Goal: Find specific page/section: Find specific page/section

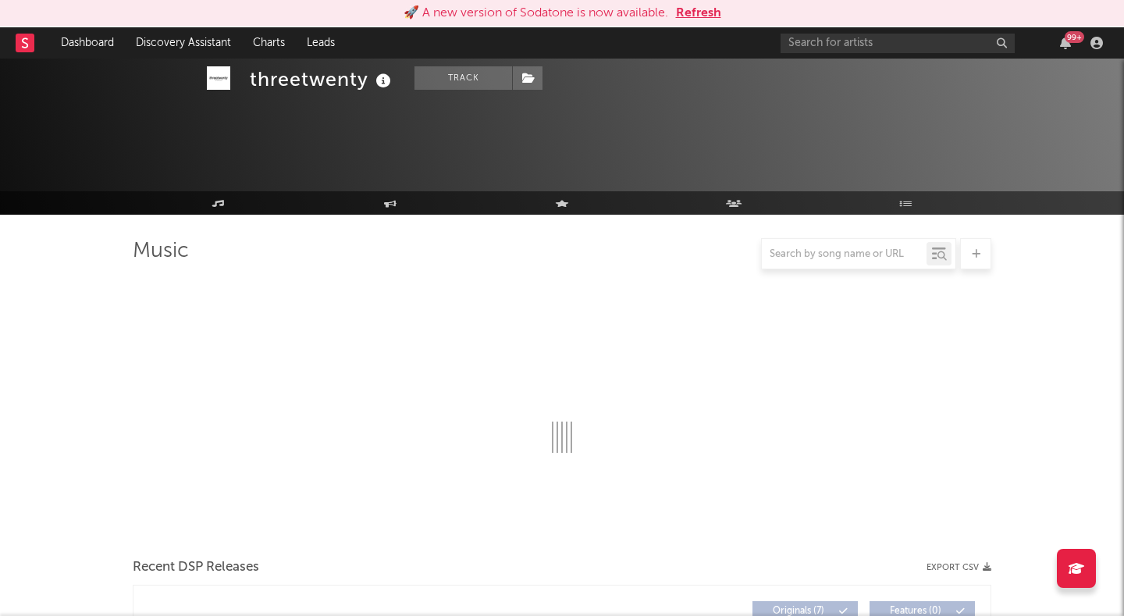
scroll to position [772, 0]
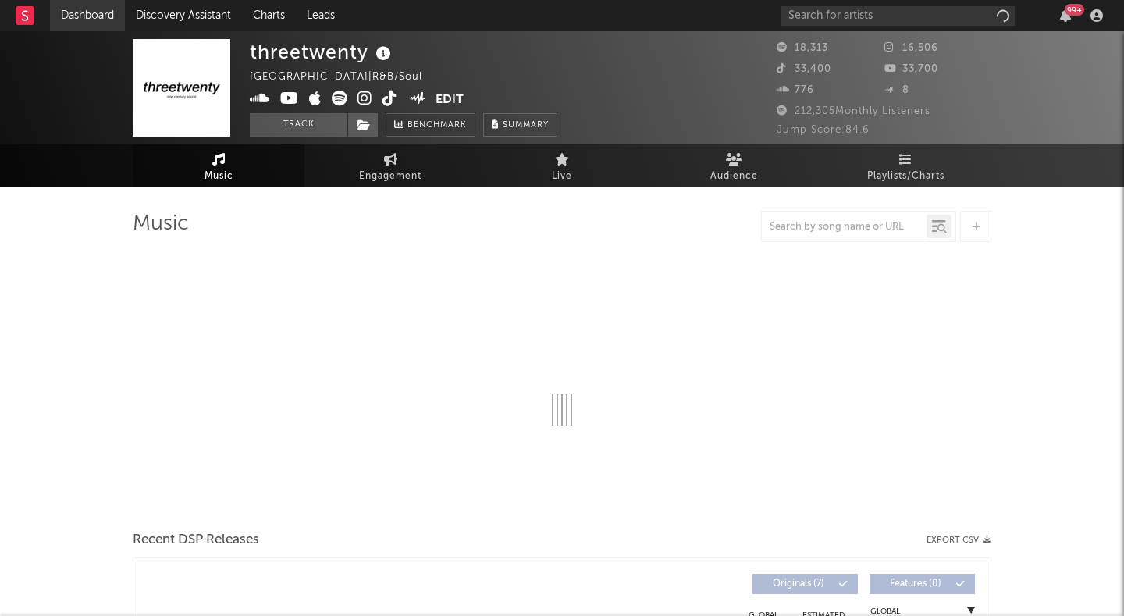
select select "6m"
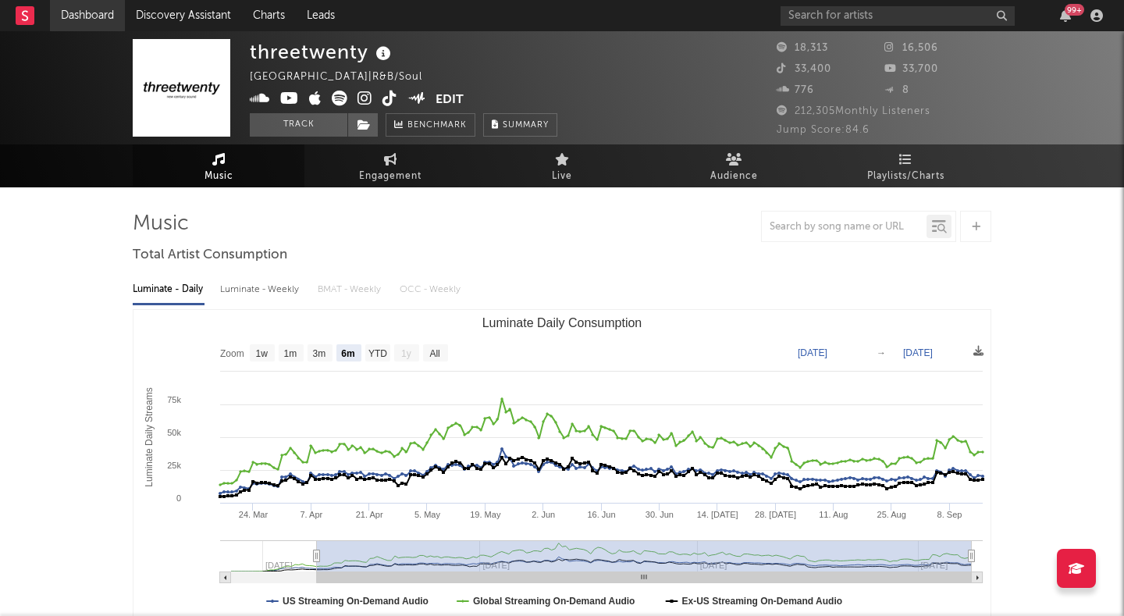
click at [94, 18] on link "Dashboard" at bounding box center [87, 15] width 75 height 31
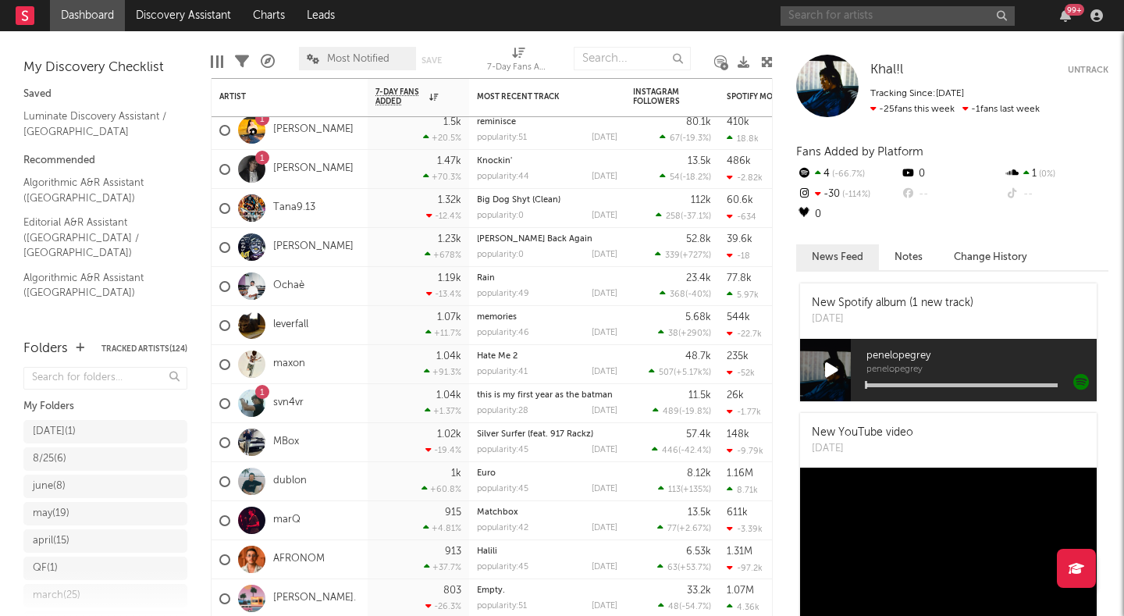
click at [804, 15] on input "text" at bounding box center [897, 16] width 234 height 20
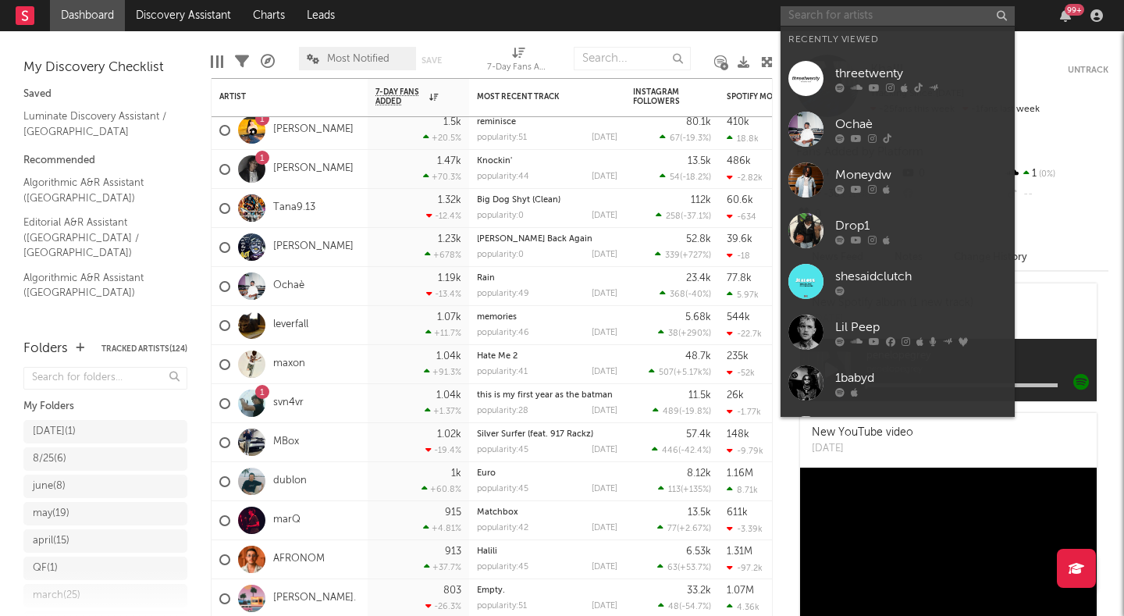
paste input "Teka2400"
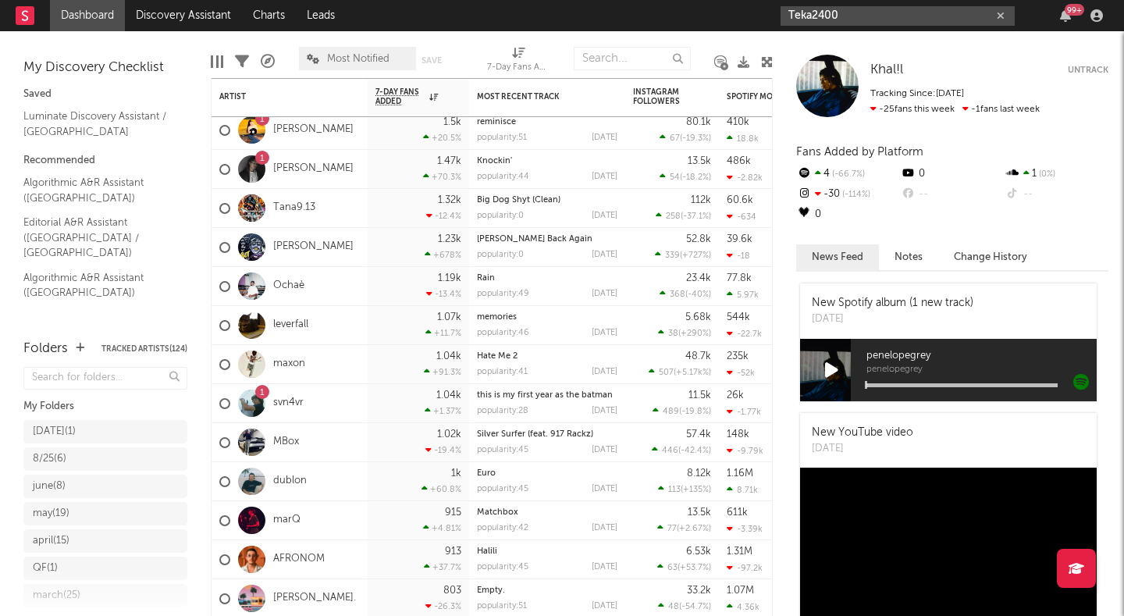
click at [840, 9] on input "Teka2400" at bounding box center [897, 16] width 234 height 20
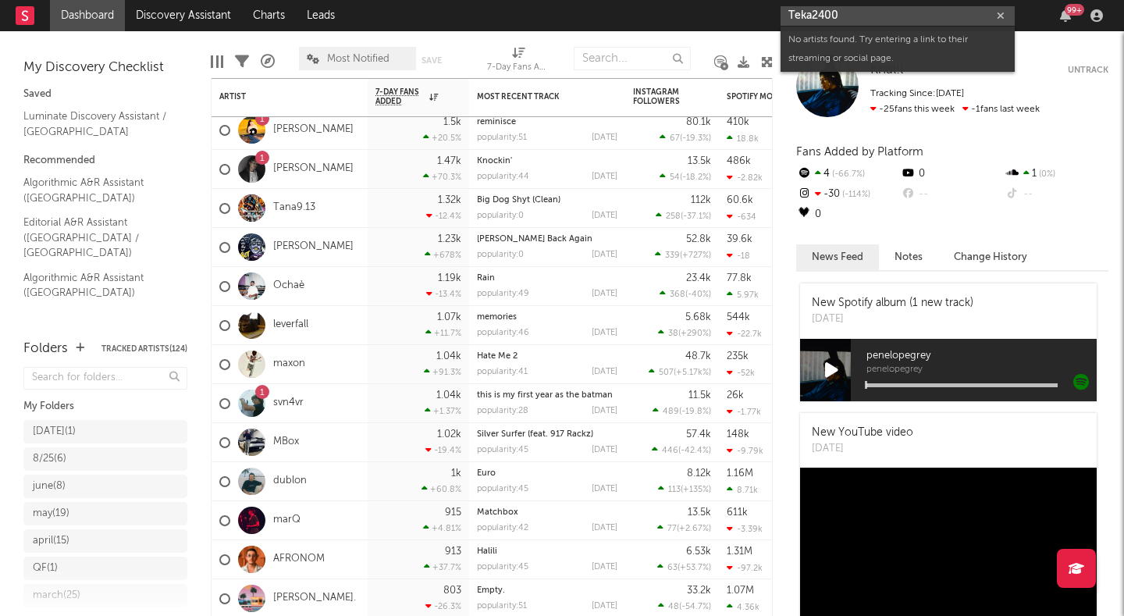
click at [840, 9] on input "Teka2400" at bounding box center [897, 16] width 234 height 20
paste input "Kracks"
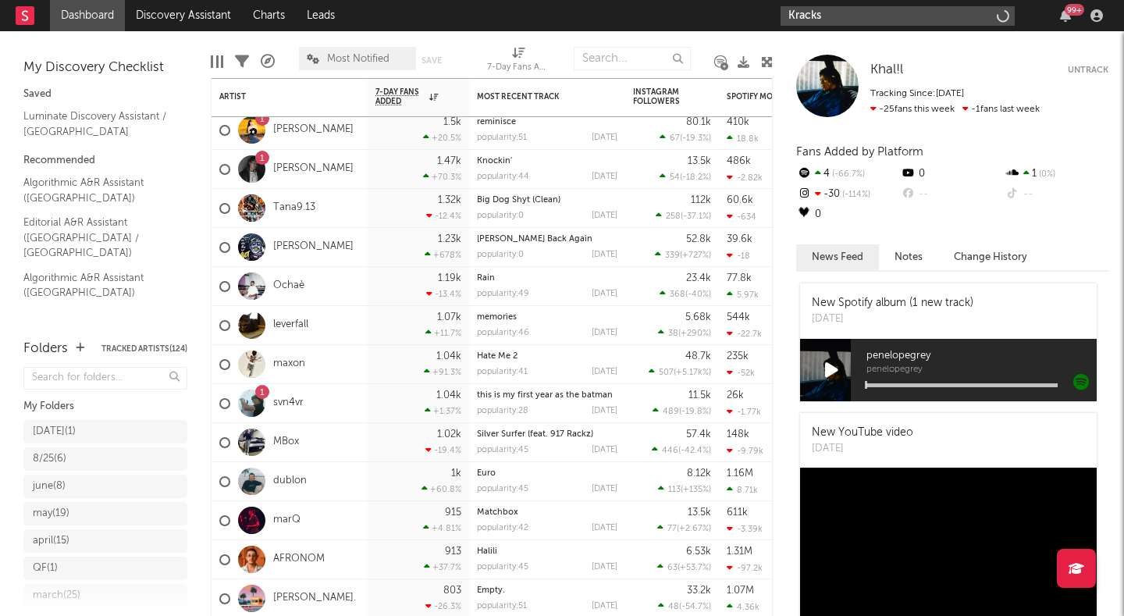
type input "Kracks"
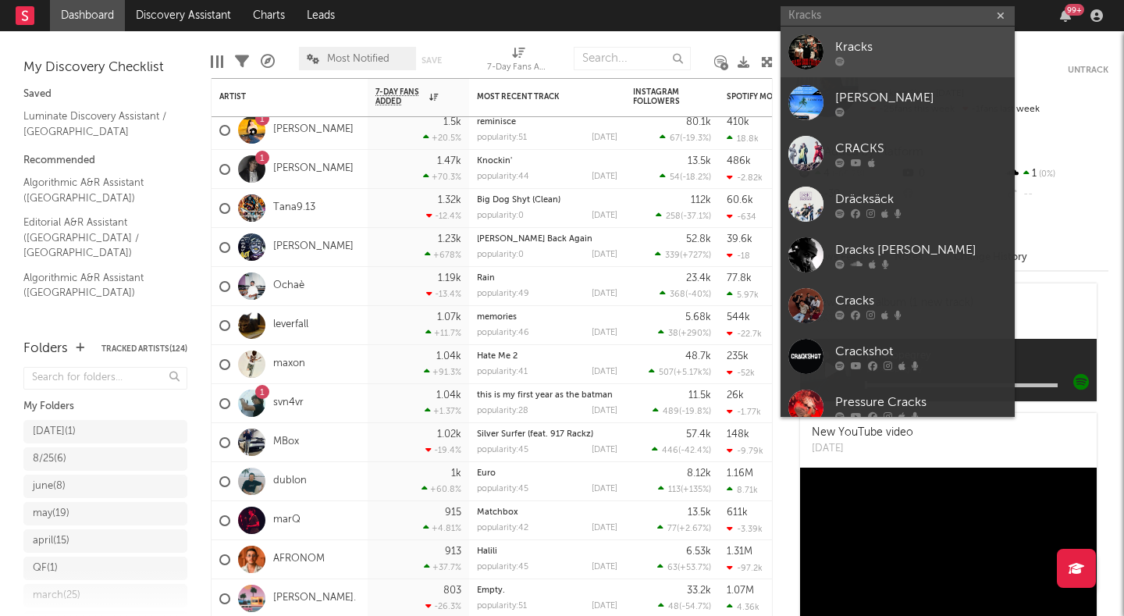
click at [842, 42] on div "Kracks" at bounding box center [921, 46] width 172 height 19
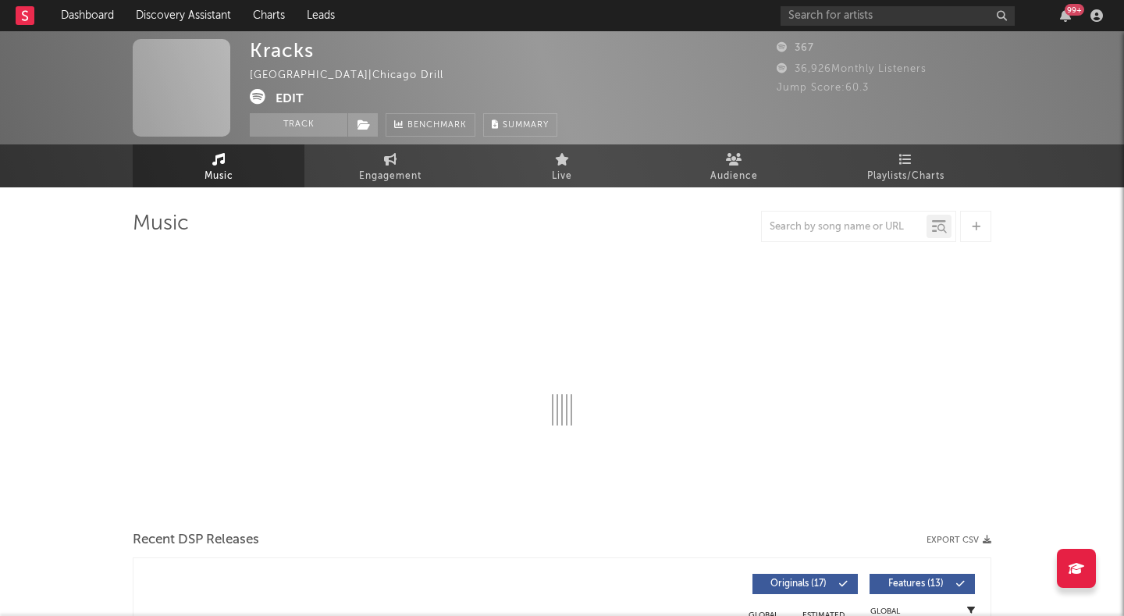
select select "1w"
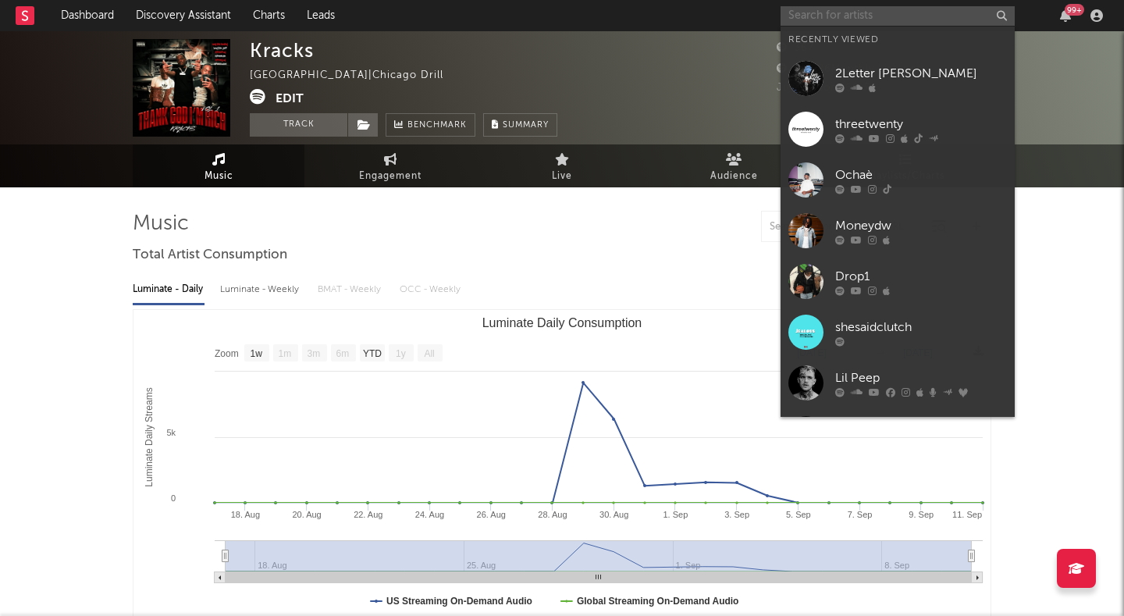
click at [841, 23] on input "text" at bounding box center [897, 16] width 234 height 20
paste input "Kracks"
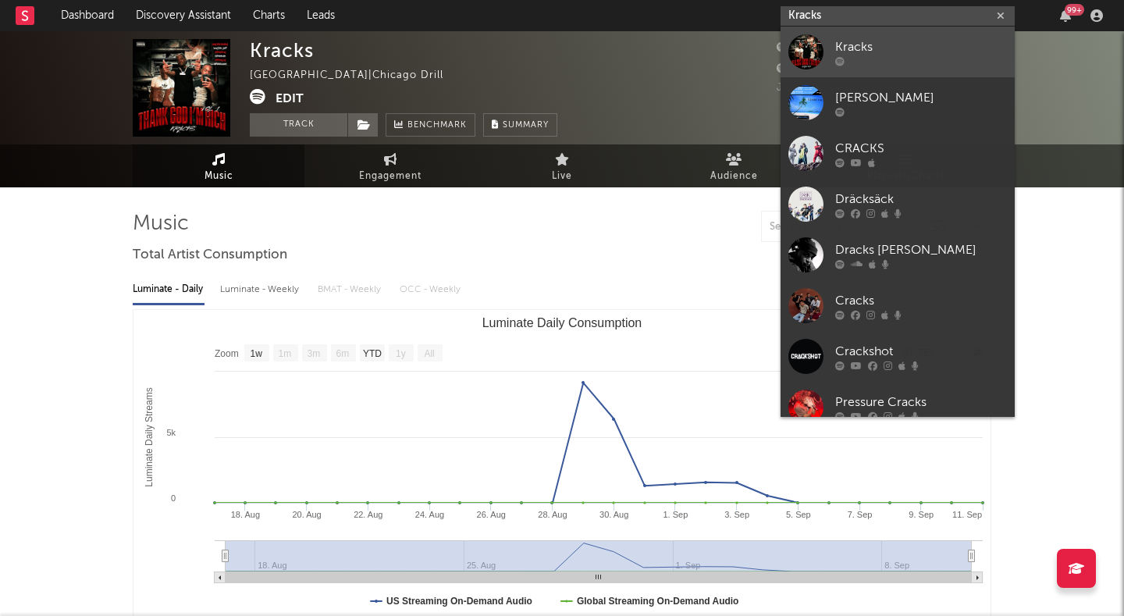
type input "Kracks"
click at [840, 42] on div "Kracks" at bounding box center [921, 46] width 172 height 19
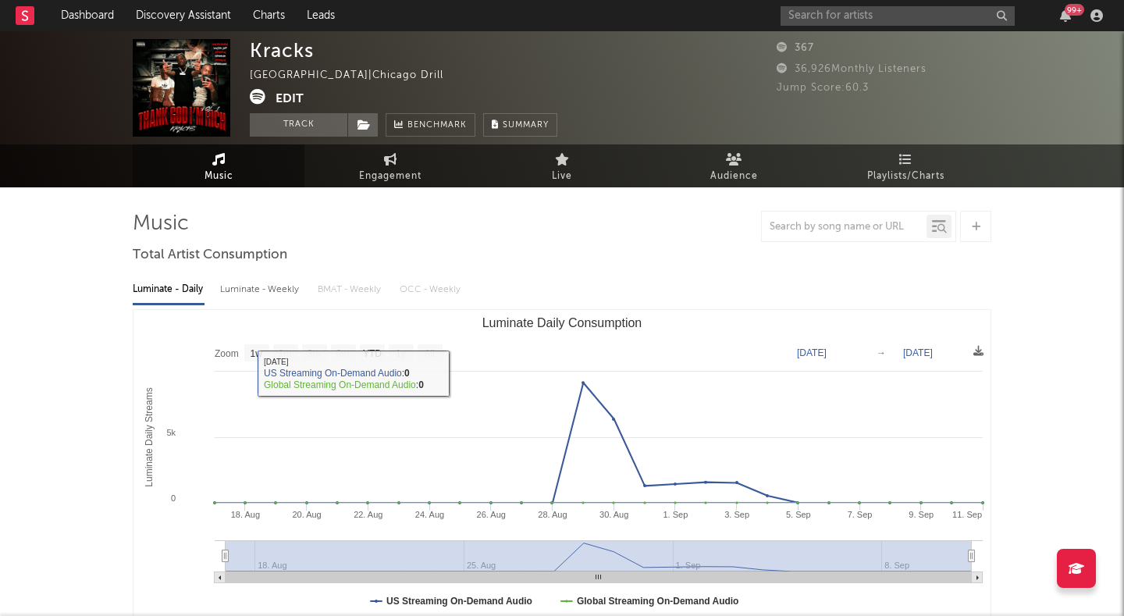
click at [291, 289] on div "Luminate - Weekly" at bounding box center [261, 289] width 82 height 27
select select "1w"
